Goal: Ask a question: Seek information or help from site administrators or community

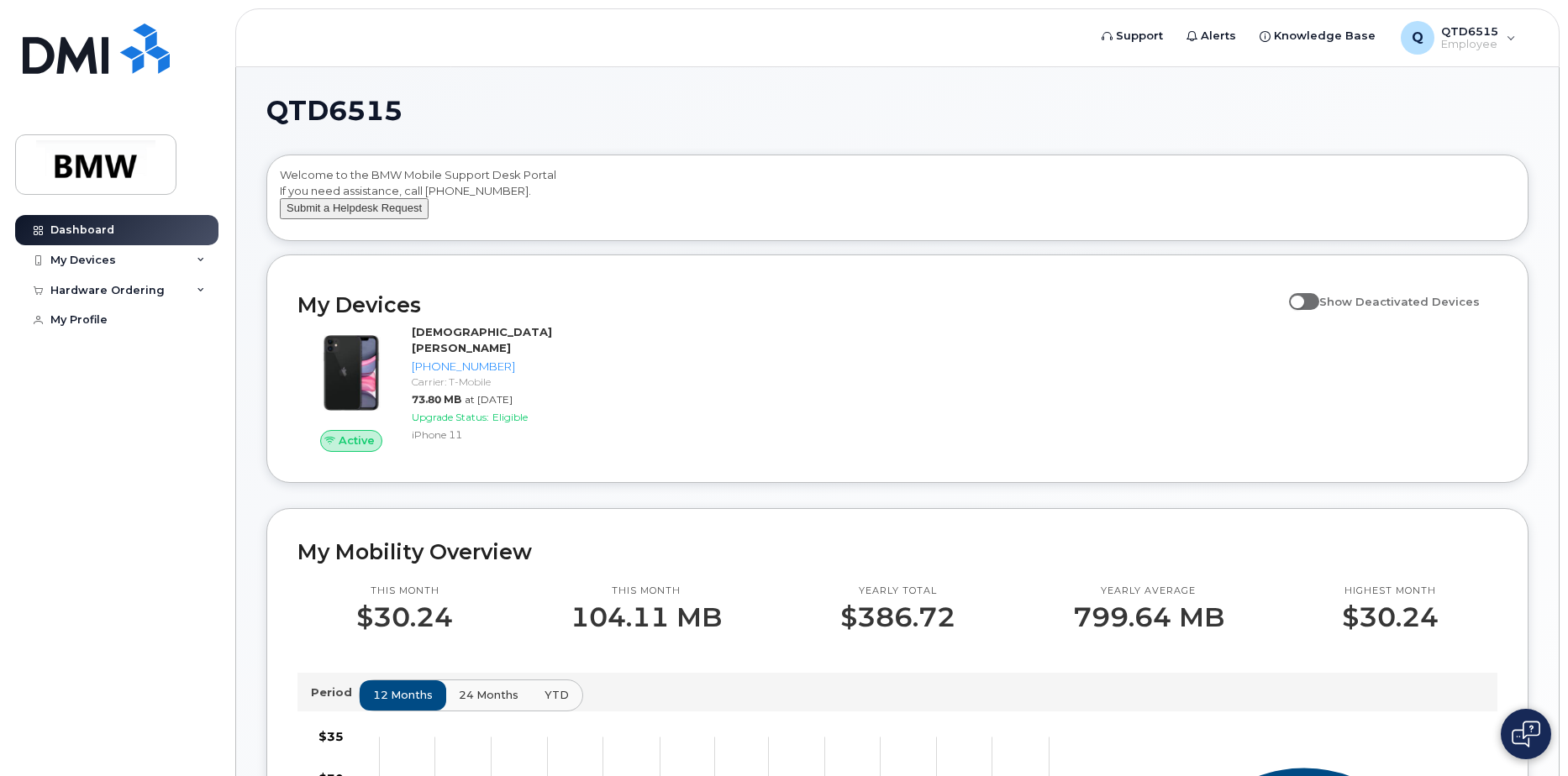
click at [344, 219] on button "Submit a Helpdesk Request" at bounding box center [354, 209] width 149 height 21
click at [1137, 37] on span "Support" at bounding box center [1139, 35] width 47 height 17
click at [352, 217] on button "Submit a Helpdesk Request" at bounding box center [354, 209] width 149 height 21
